Goal: Transaction & Acquisition: Purchase product/service

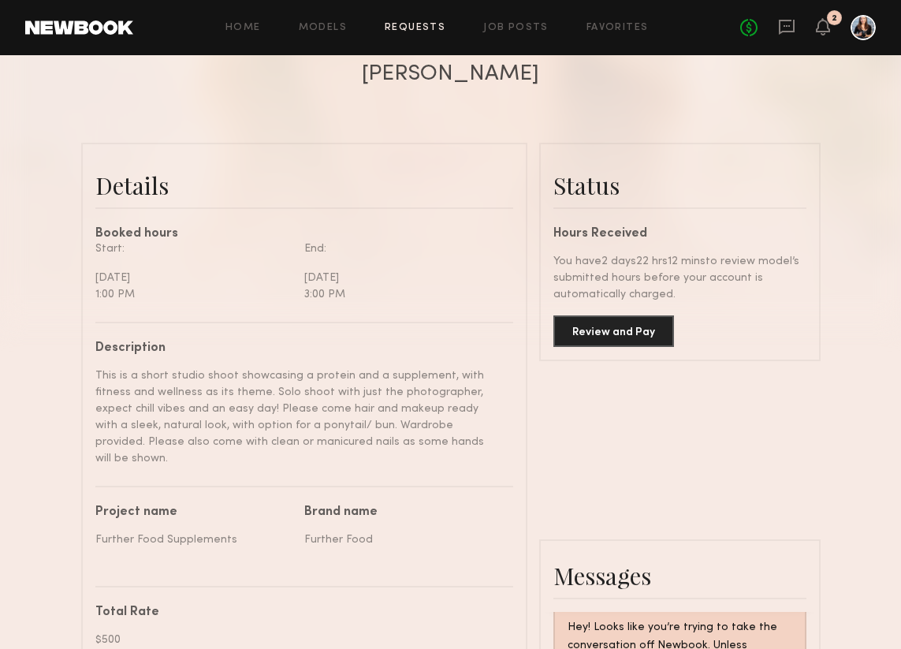
scroll to position [310, 0]
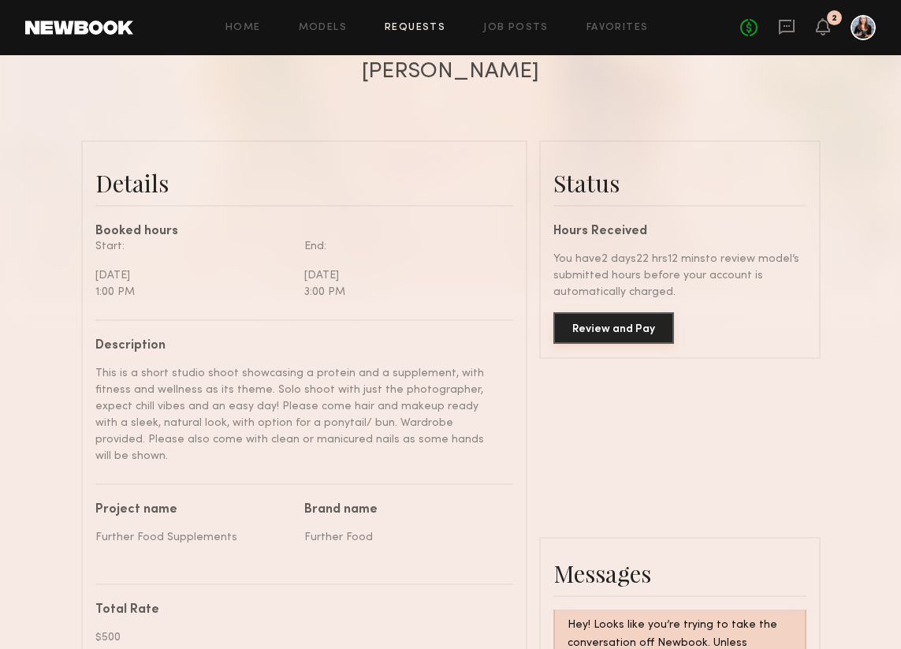
click at [610, 324] on button "Review and Pay" at bounding box center [613, 328] width 121 height 32
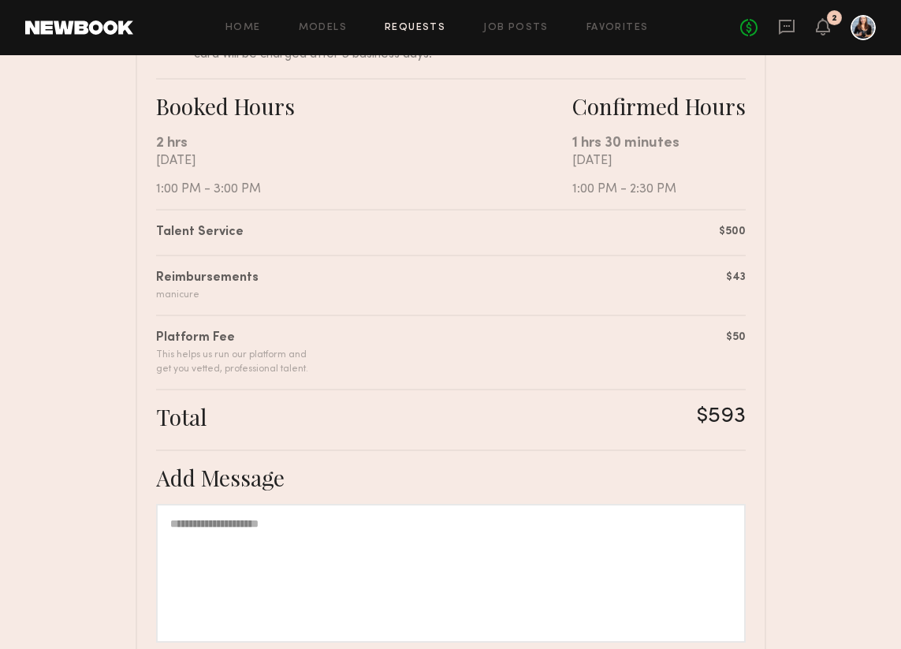
scroll to position [418, 0]
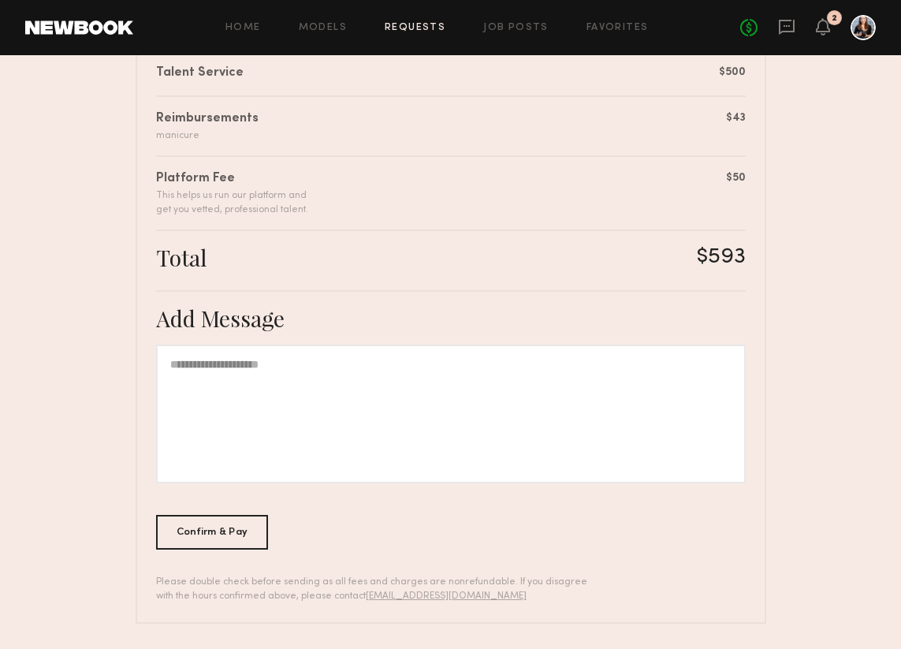
click at [532, 413] on div at bounding box center [450, 413] width 589 height 139
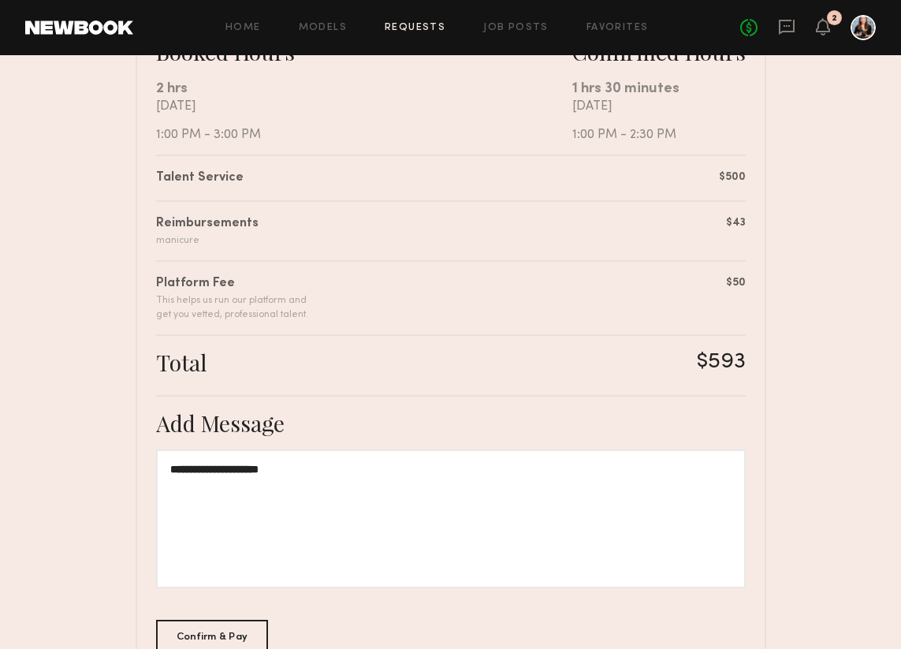
scroll to position [334, 0]
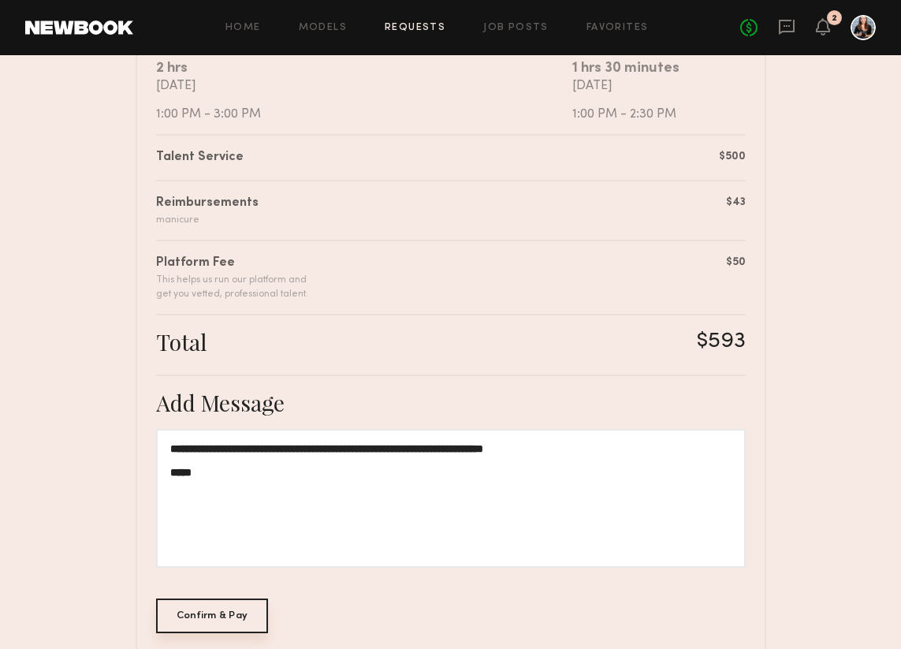
click at [248, 616] on div "Confirm & Pay" at bounding box center [212, 615] width 113 height 35
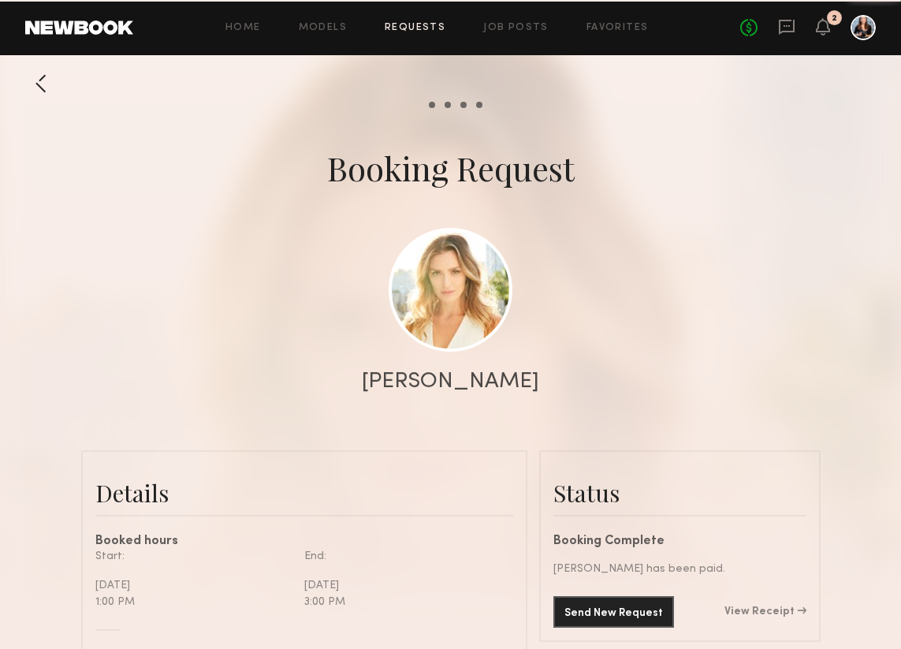
scroll to position [1320, 0]
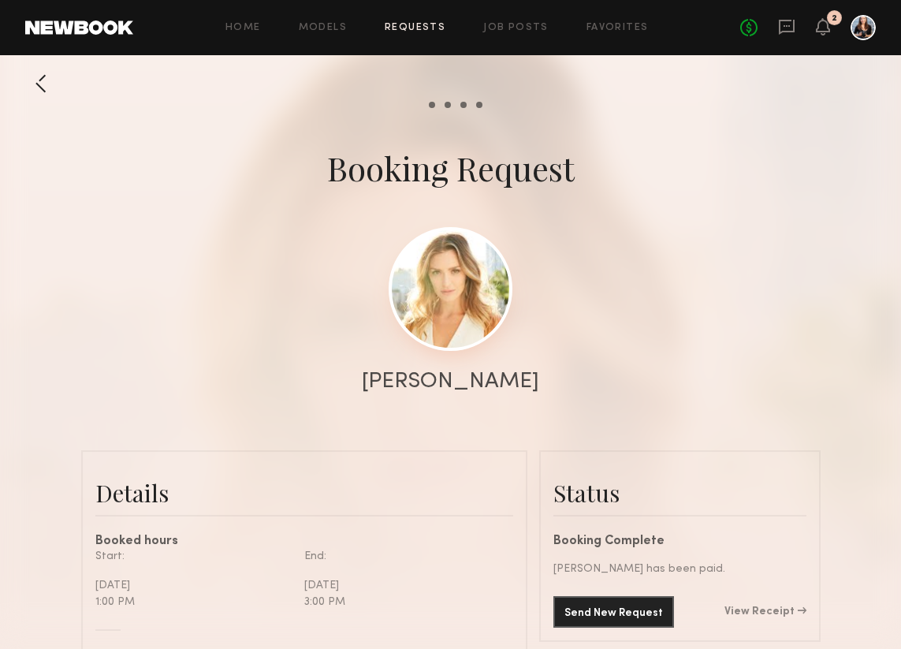
click at [436, 330] on link at bounding box center [451, 289] width 124 height 124
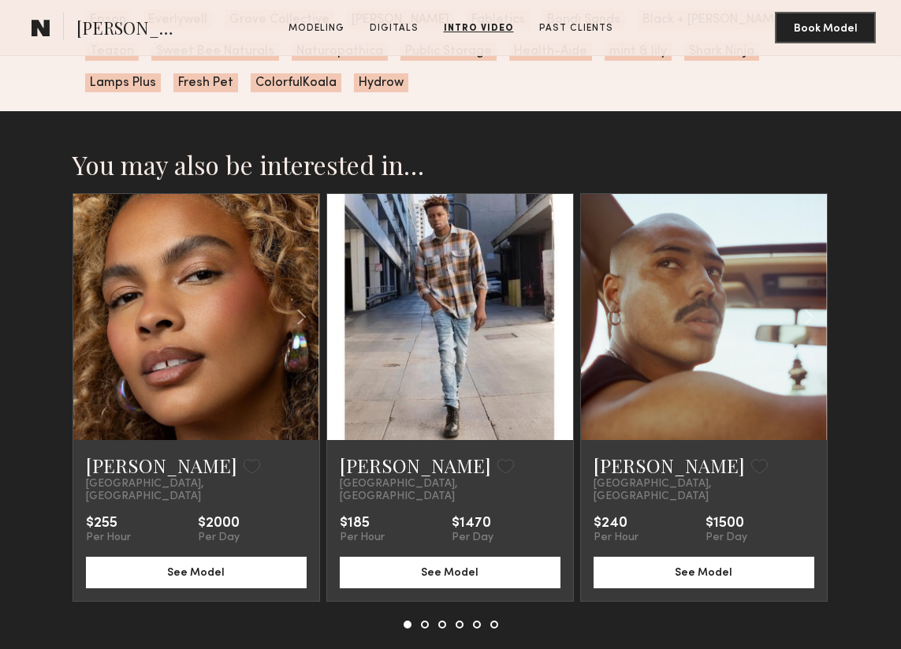
scroll to position [2607, 0]
